Goal: Task Accomplishment & Management: Manage account settings

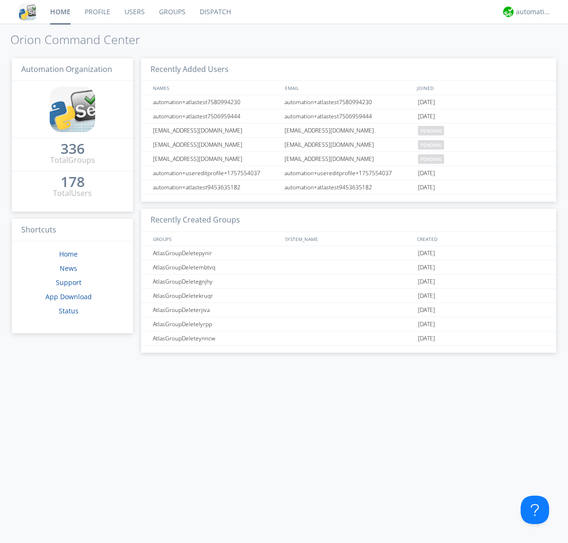
click at [134, 12] on link "Users" at bounding box center [134, 12] width 35 height 24
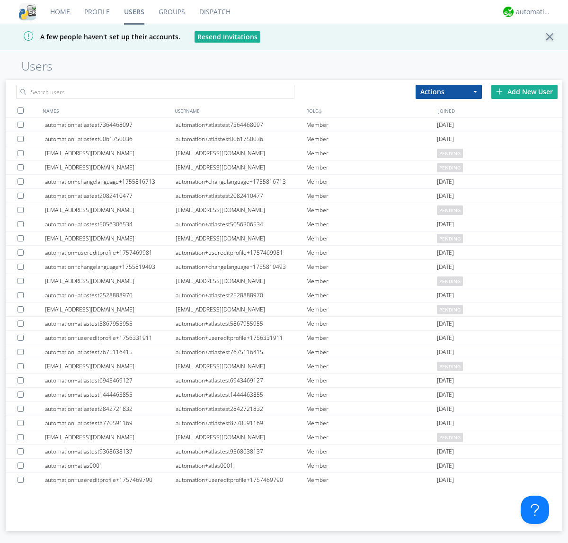
click at [525, 91] on div "Add New User" at bounding box center [525, 92] width 66 height 14
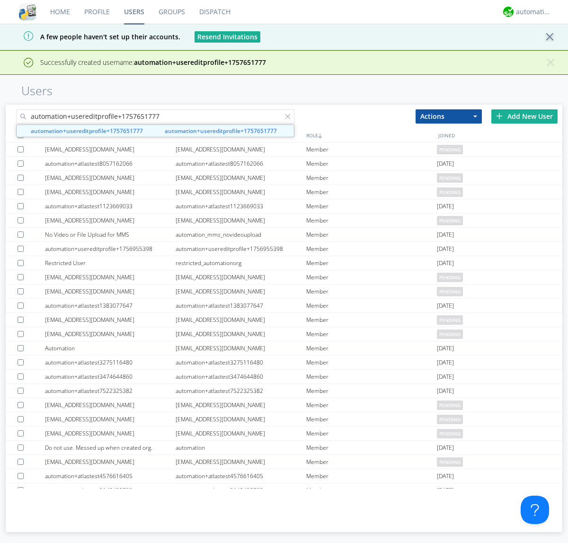
type input "automation+usereditprofile+1757651777"
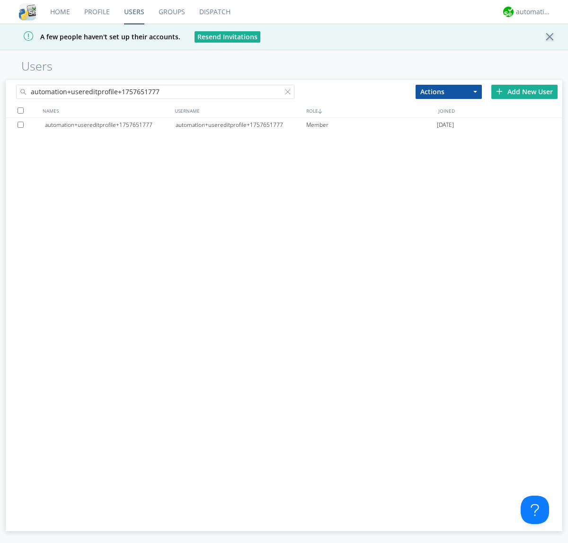
click at [241, 125] on div "automation+usereditprofile+1757651777" at bounding box center [241, 125] width 131 height 14
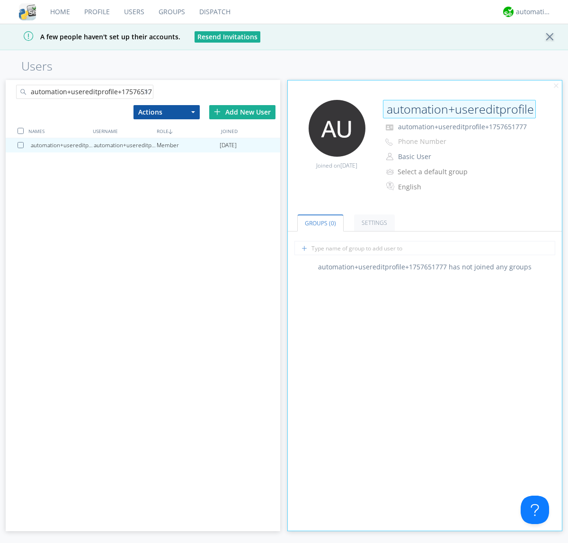
click at [459, 109] on input "automation+usereditprofile+1757651777" at bounding box center [459, 109] width 153 height 19
type input "editedautomation+usereditprofile+1757651777"
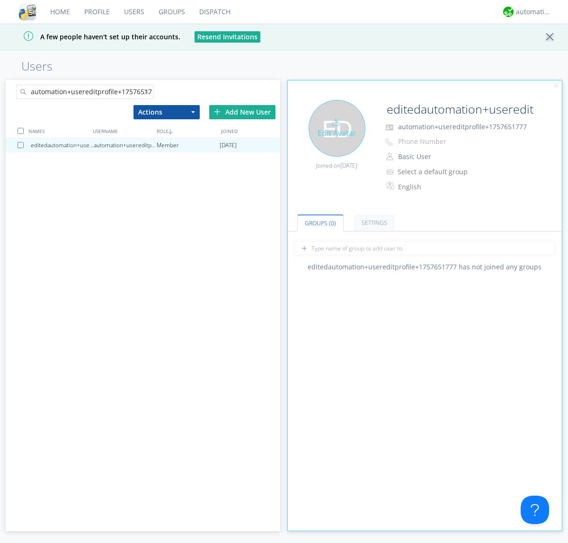
click at [337, 128] on div "Edit Avatar" at bounding box center [337, 128] width 57 height 57
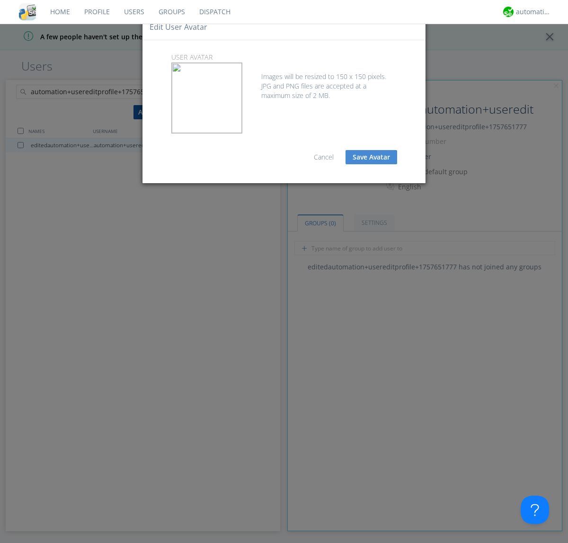
click at [371, 157] on button "Save Avatar" at bounding box center [372, 157] width 52 height 14
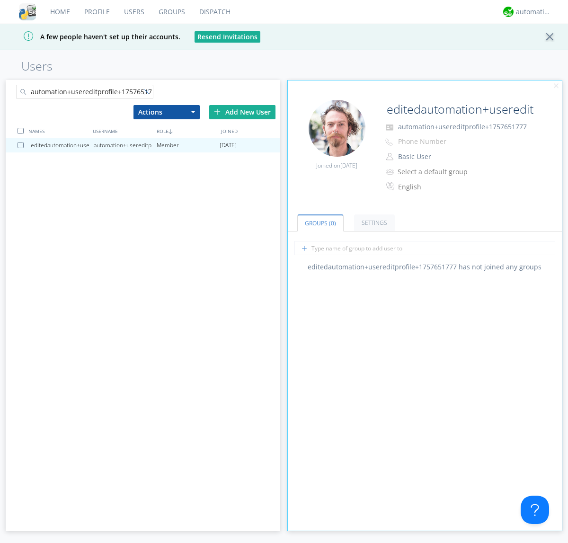
click at [148, 93] on div at bounding box center [148, 93] width 9 height 9
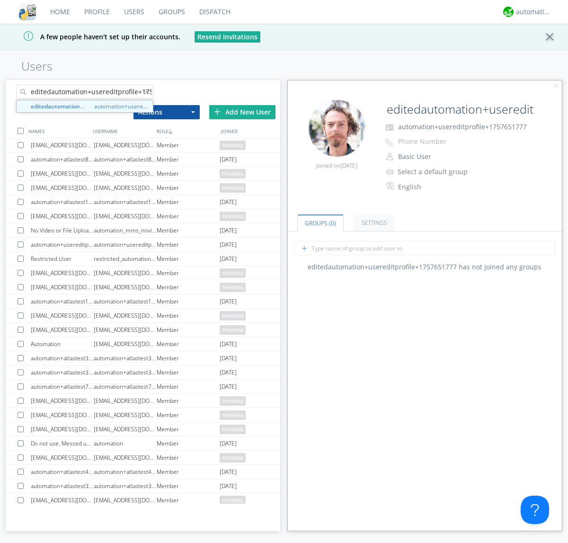
scroll to position [0, 25]
type input "editedautomation+usereditprofile+1757651777"
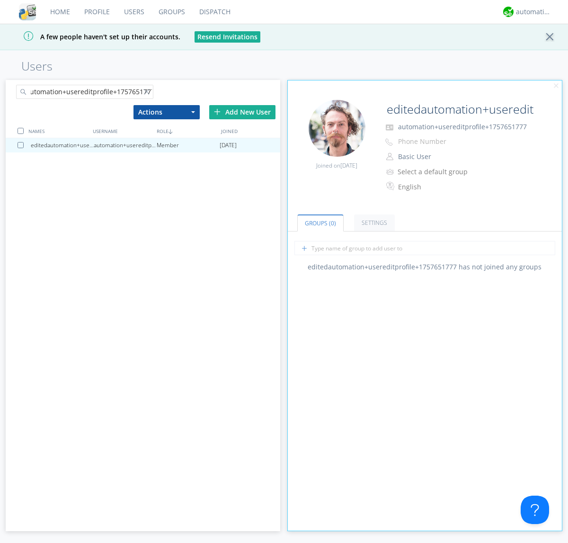
click at [20, 131] on div at bounding box center [21, 131] width 6 height 6
click at [166, 112] on button "Actions" at bounding box center [167, 112] width 66 height 14
click at [0, 0] on link "Delete User" at bounding box center [0, 0] width 0 height 0
